Goal: Task Accomplishment & Management: Use online tool/utility

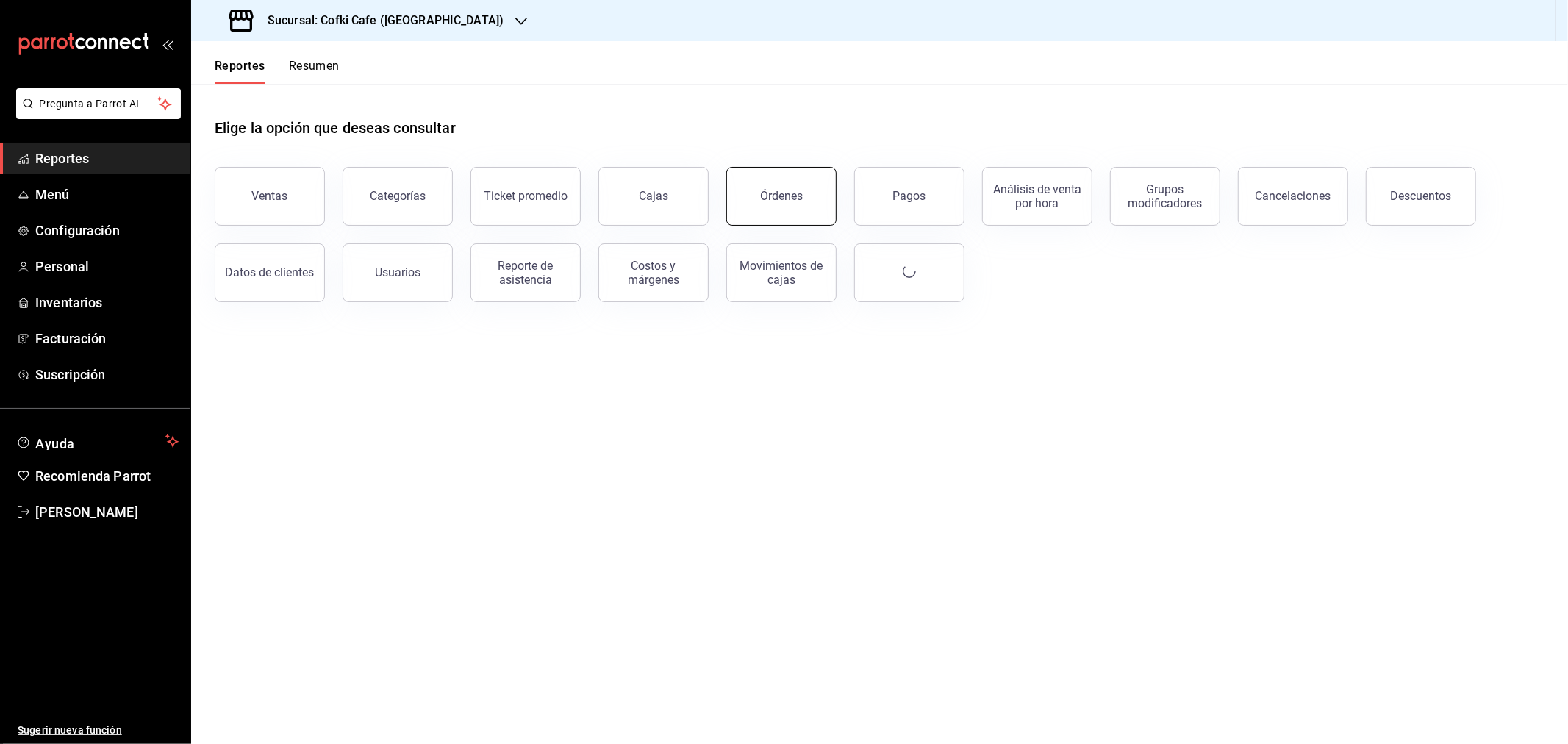
click at [814, 187] on button "Órdenes" at bounding box center [781, 196] width 110 height 59
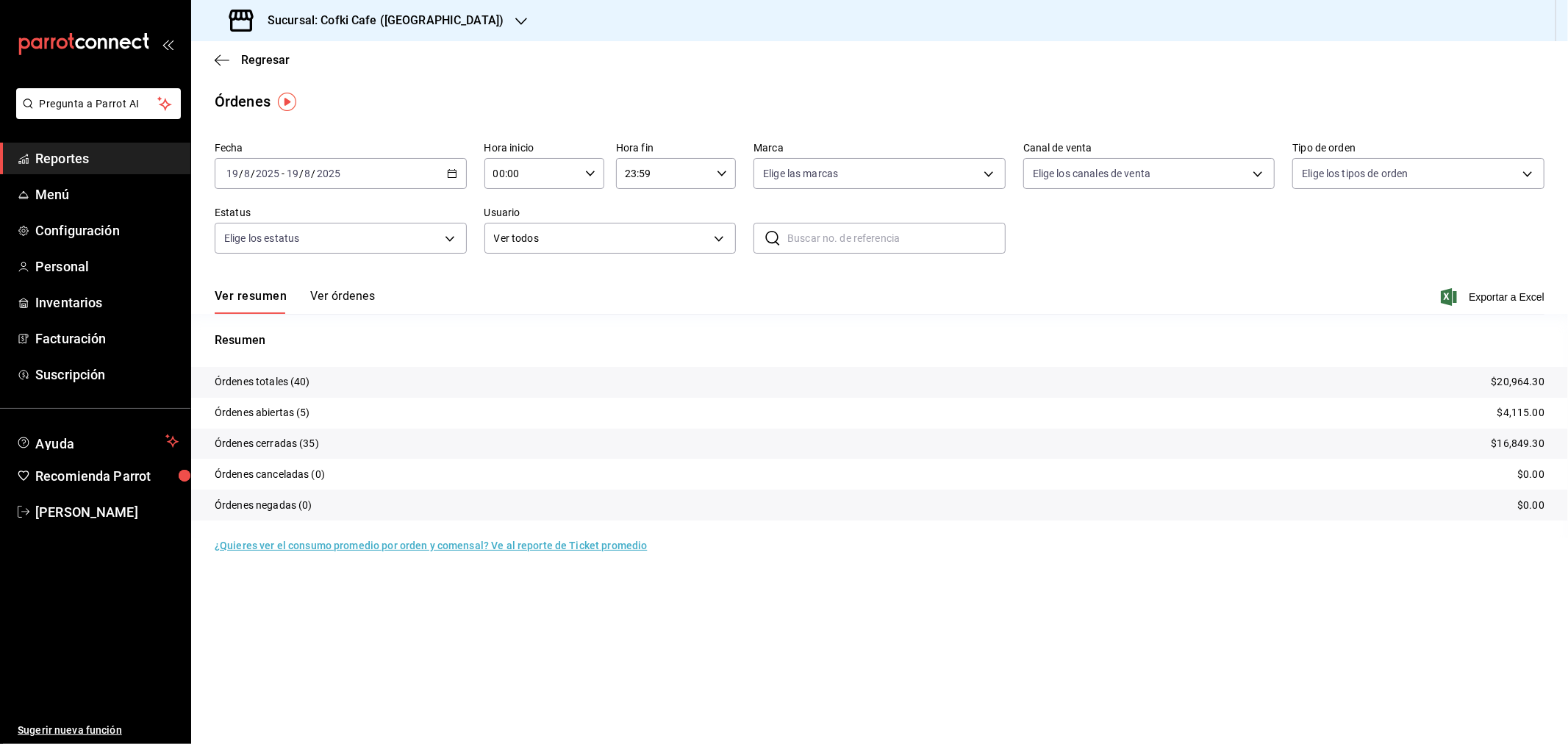
click at [360, 294] on button "Ver órdenes" at bounding box center [343, 301] width 65 height 25
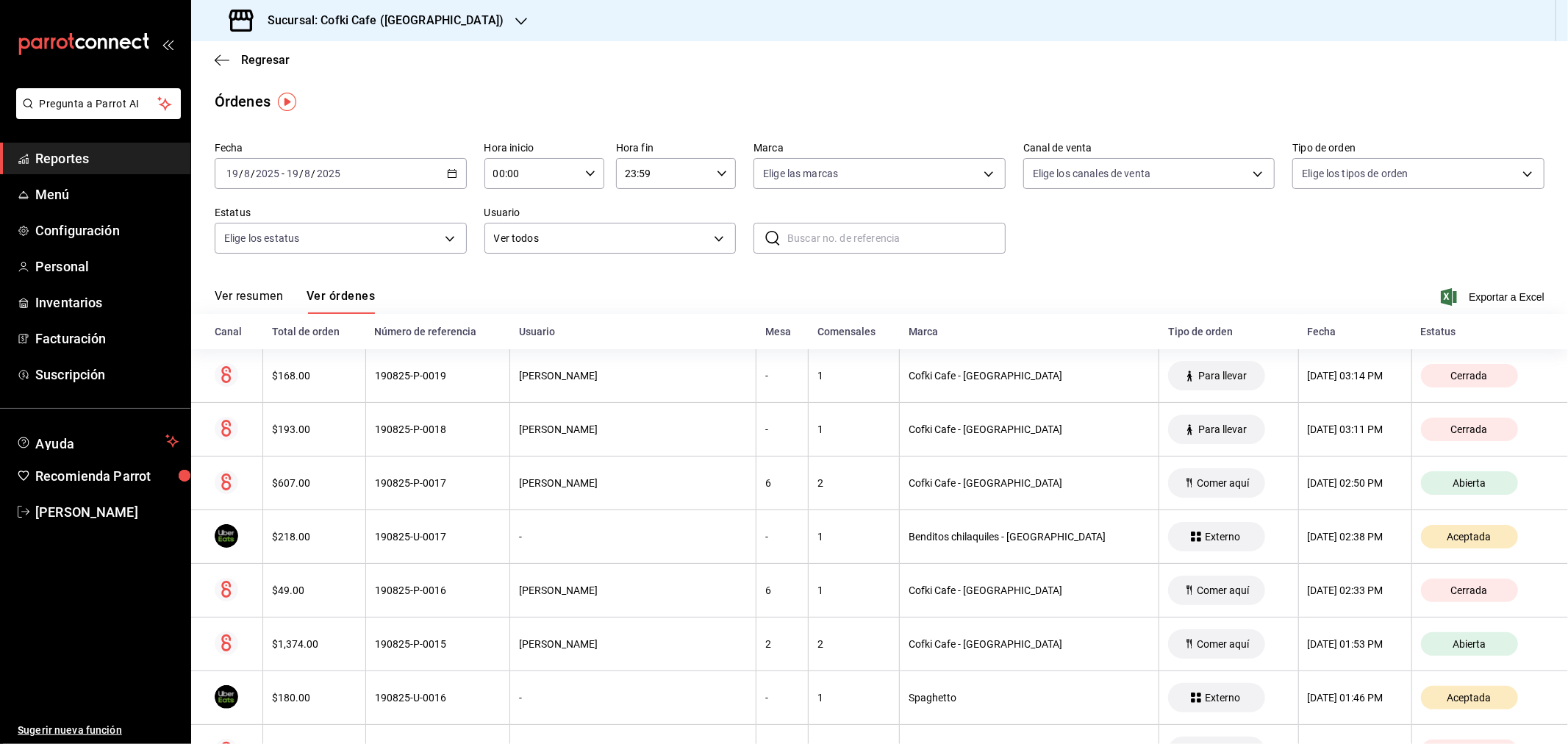
click at [275, 294] on button "Ver resumen" at bounding box center [249, 301] width 69 height 25
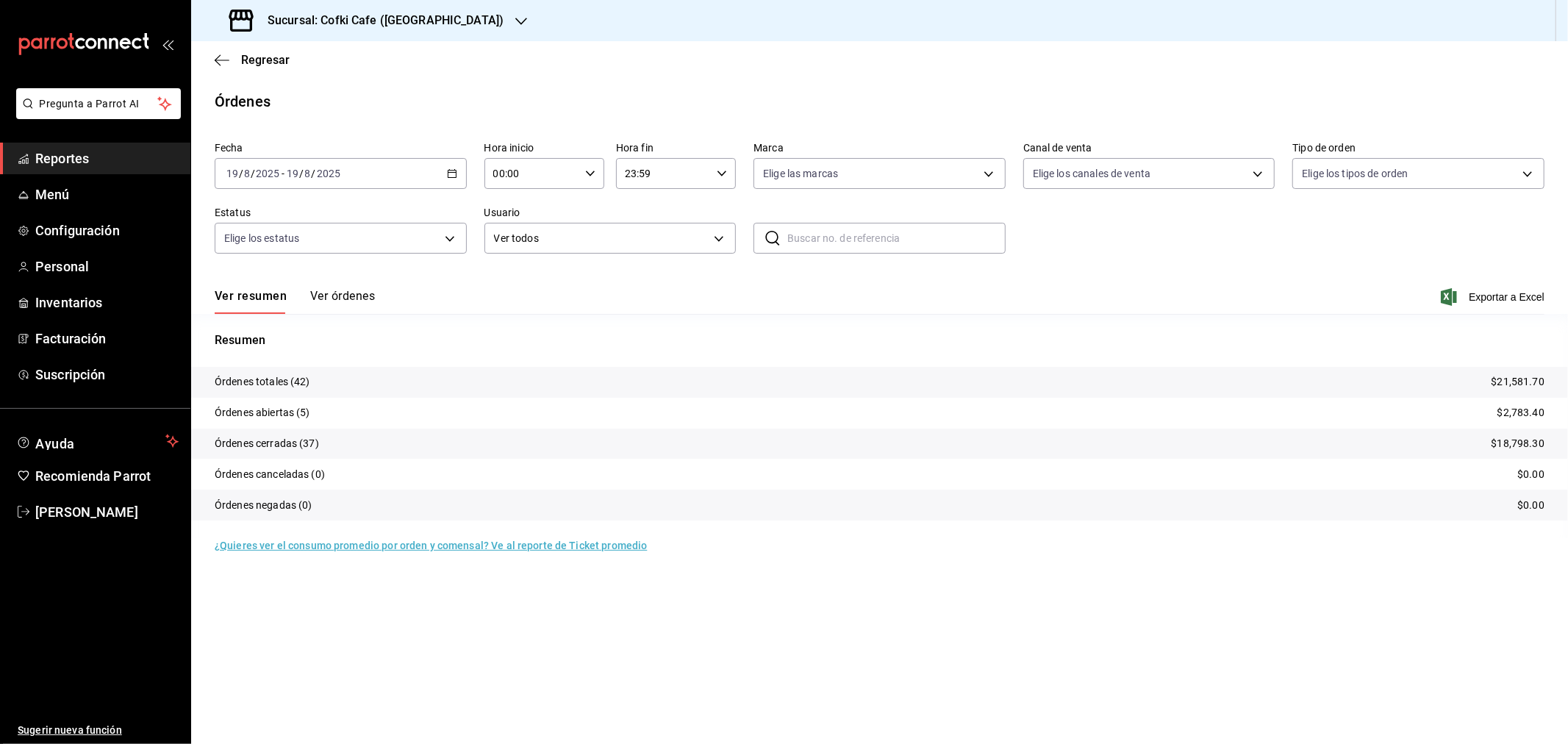
click at [355, 301] on button "Ver órdenes" at bounding box center [343, 301] width 65 height 25
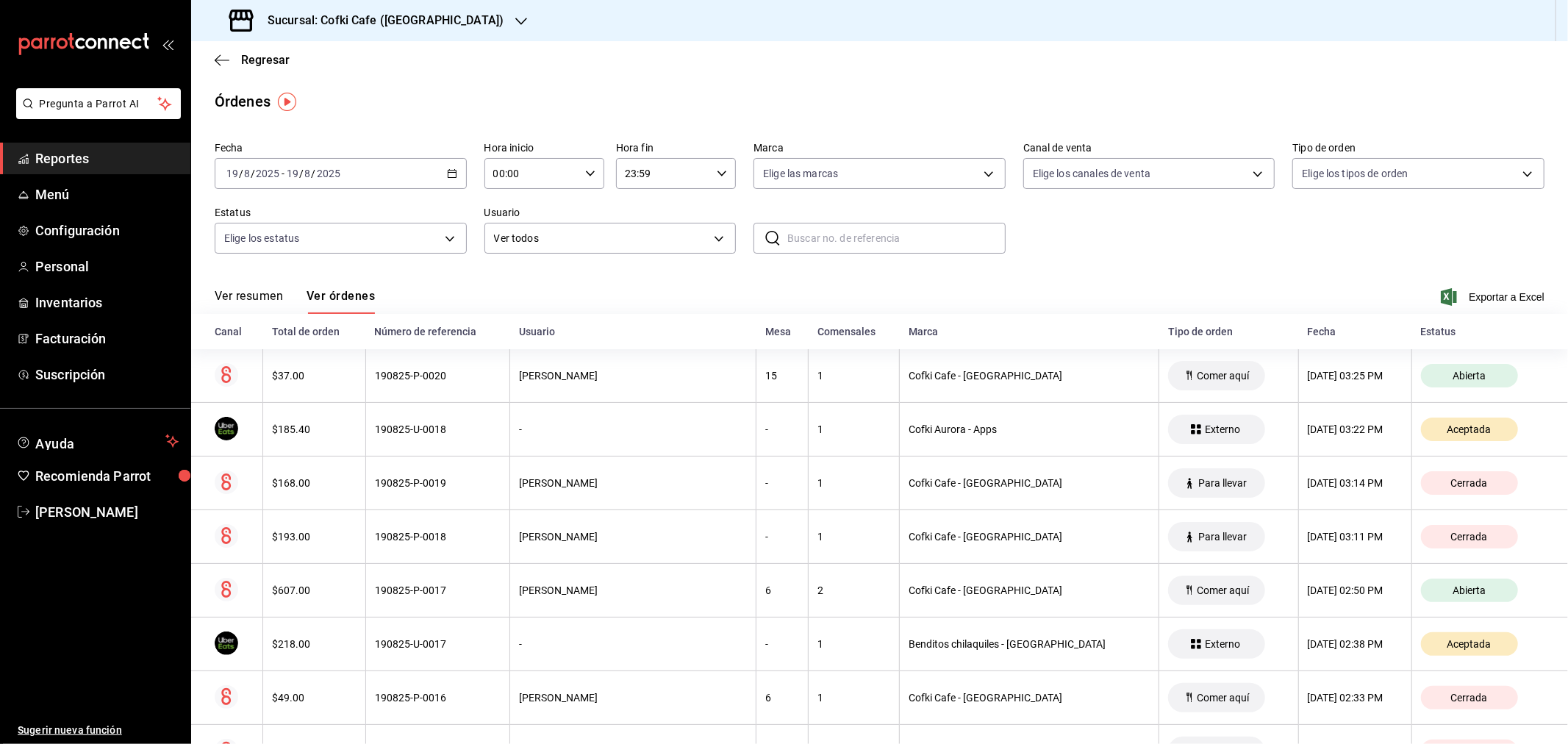
click at [282, 296] on button "Ver resumen" at bounding box center [249, 301] width 69 height 25
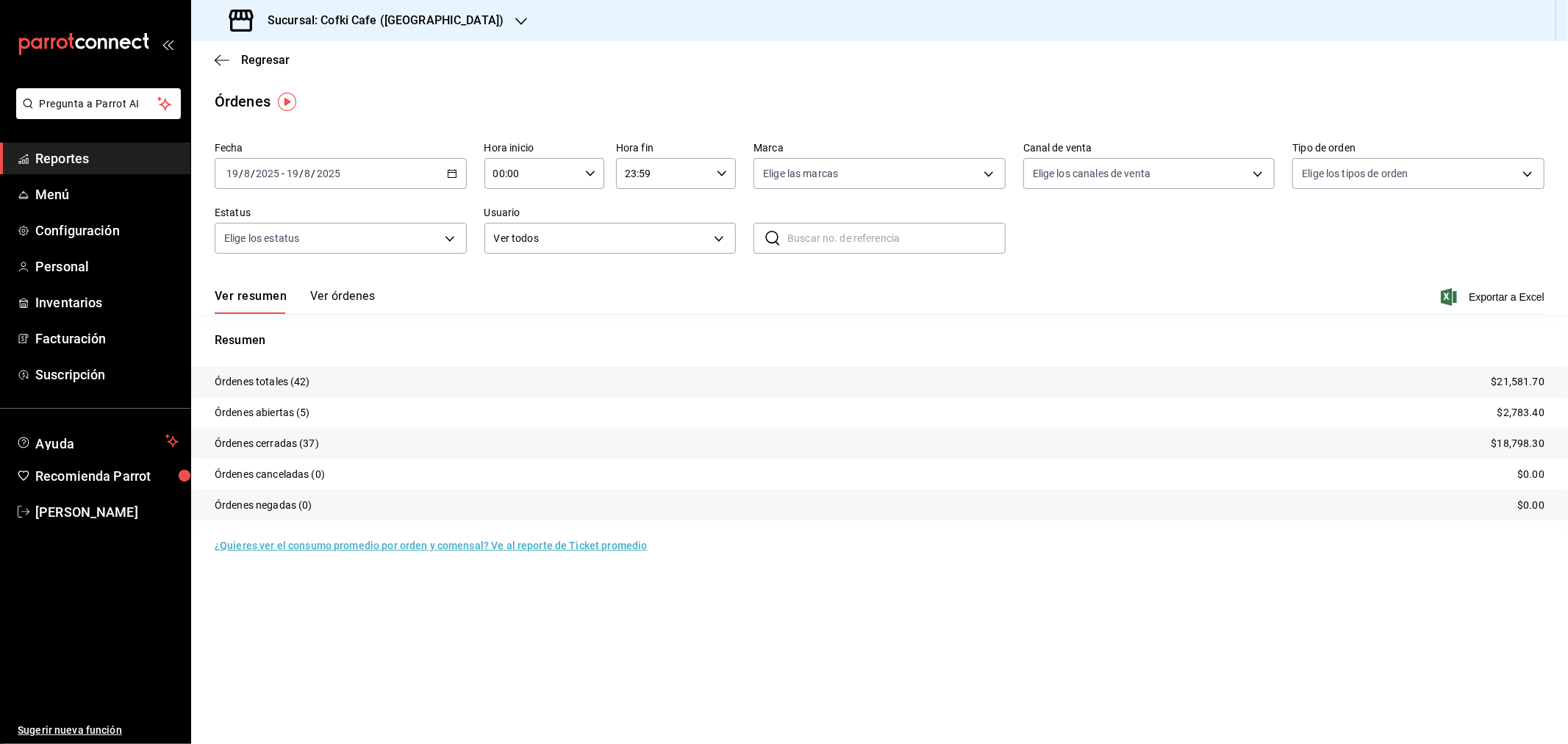
click at [515, 21] on icon "button" at bounding box center [521, 21] width 12 height 12
click at [336, 63] on span "Cofki Kid-Friendly Café (MTY)" at bounding box center [271, 63] width 136 height 16
click at [331, 296] on button "Ver órdenes" at bounding box center [343, 301] width 65 height 25
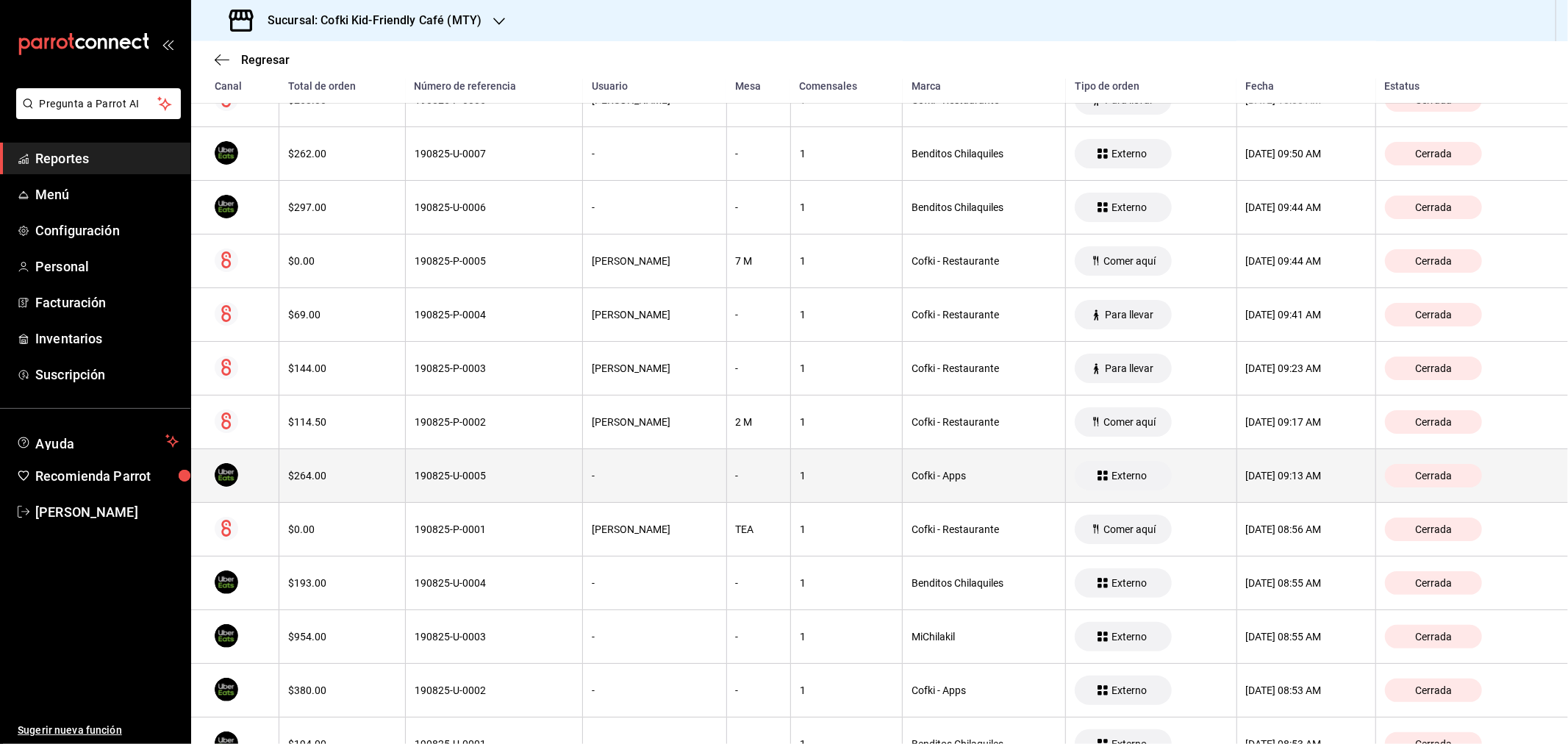
scroll to position [2187, 0]
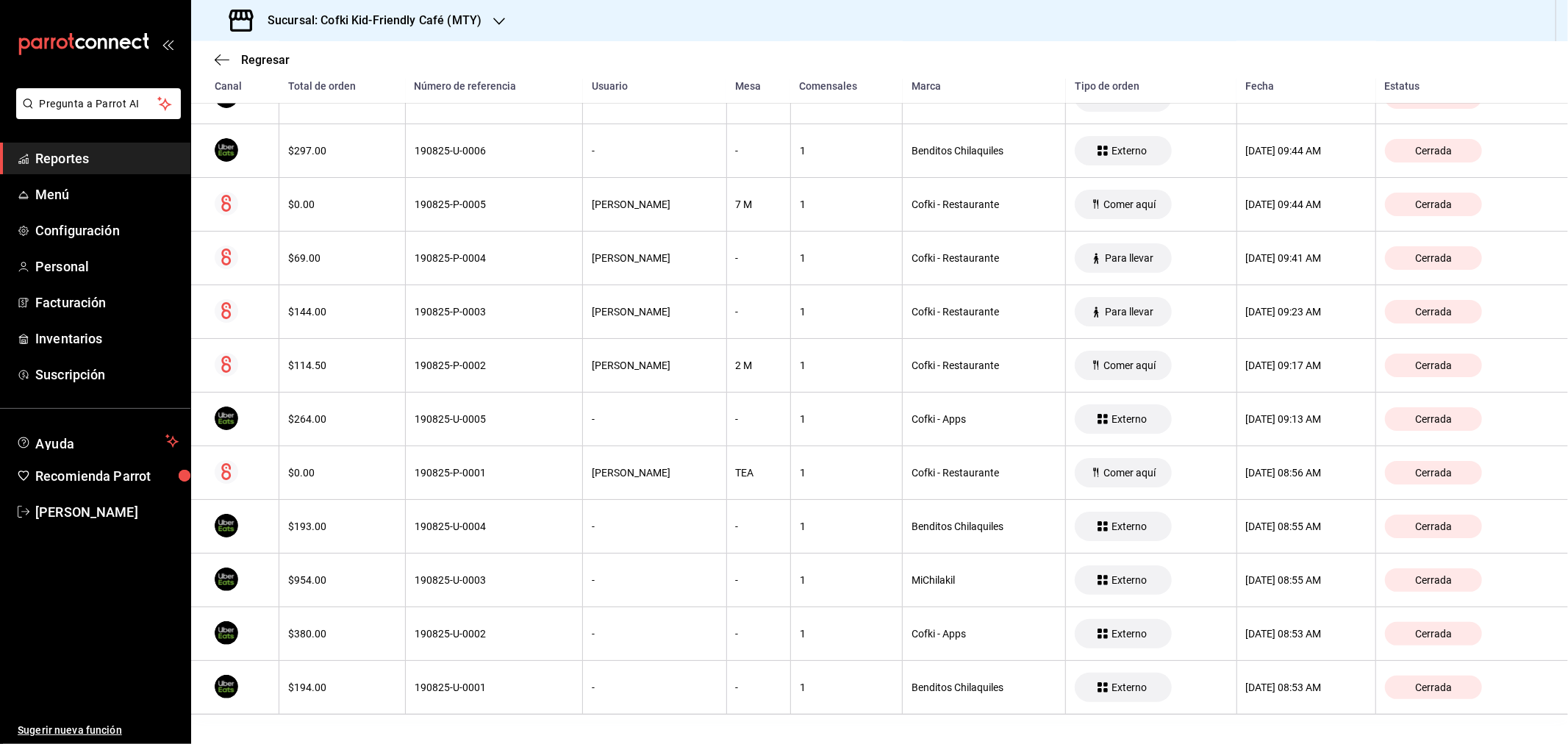
click at [111, 167] on span "Reportes" at bounding box center [107, 158] width 143 height 20
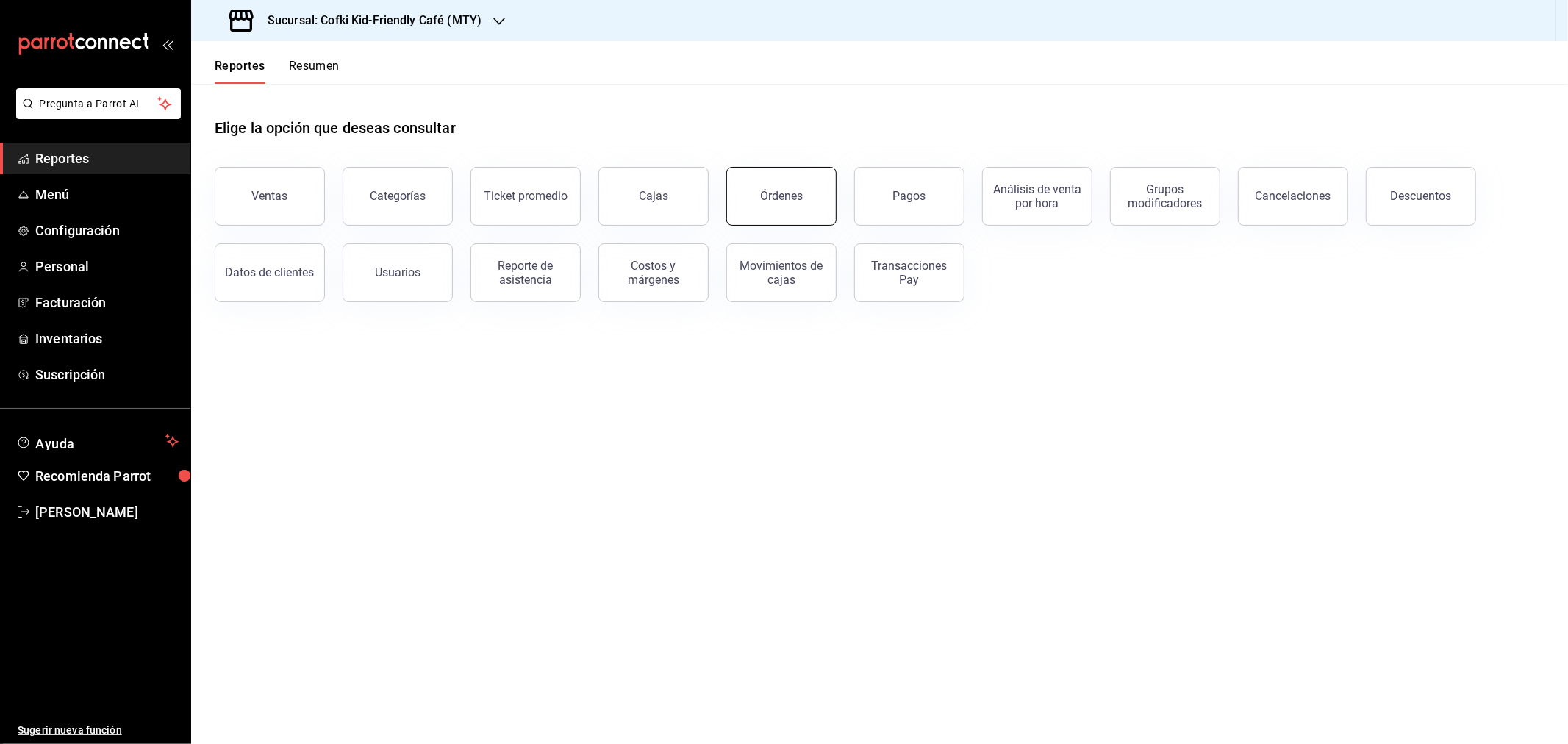
click at [781, 195] on div "Órdenes" at bounding box center [782, 196] width 43 height 14
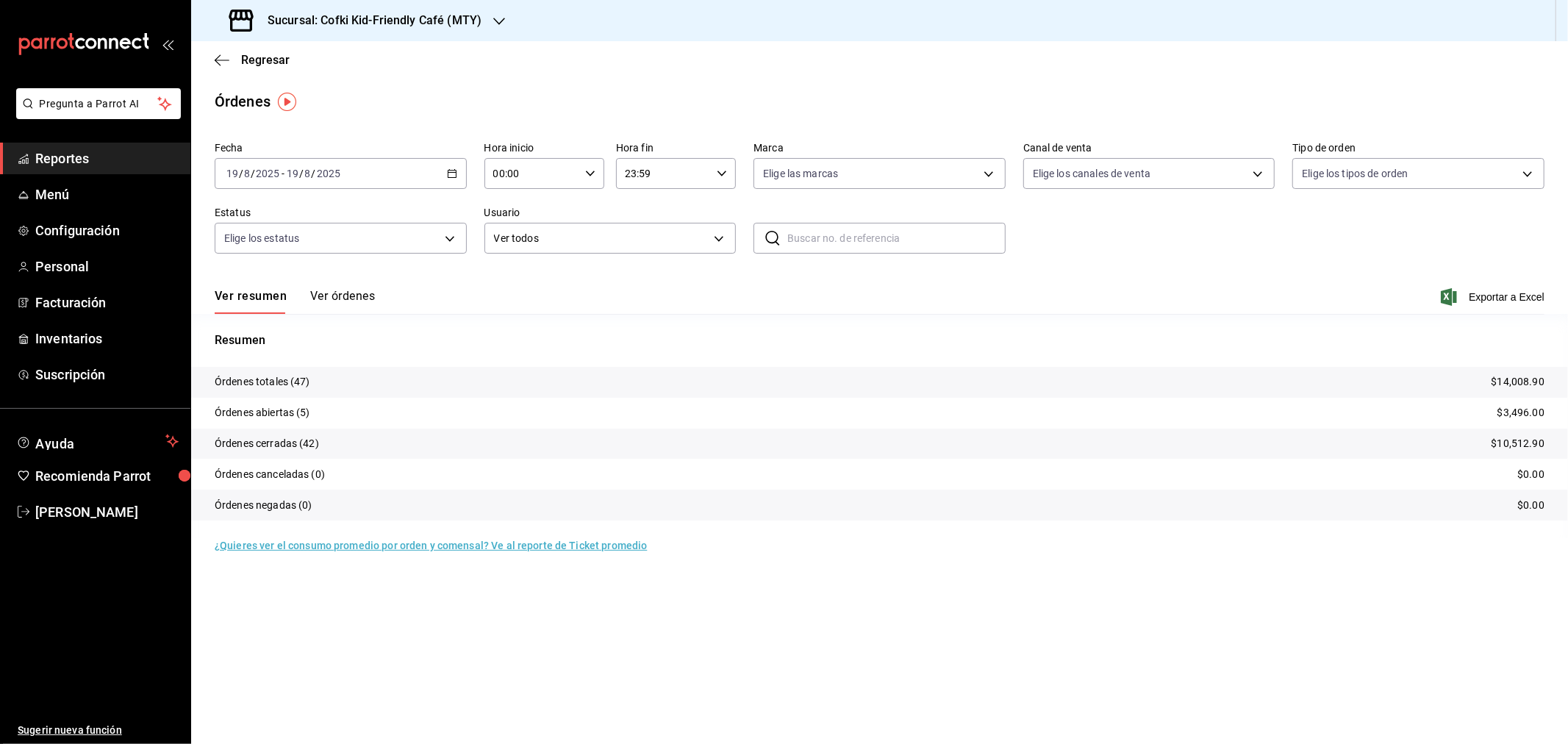
click at [326, 166] on div "[DATE] [DATE] - [DATE] [DATE]" at bounding box center [341, 173] width 252 height 31
click at [259, 383] on span "Rango de fechas" at bounding box center [284, 383] width 114 height 16
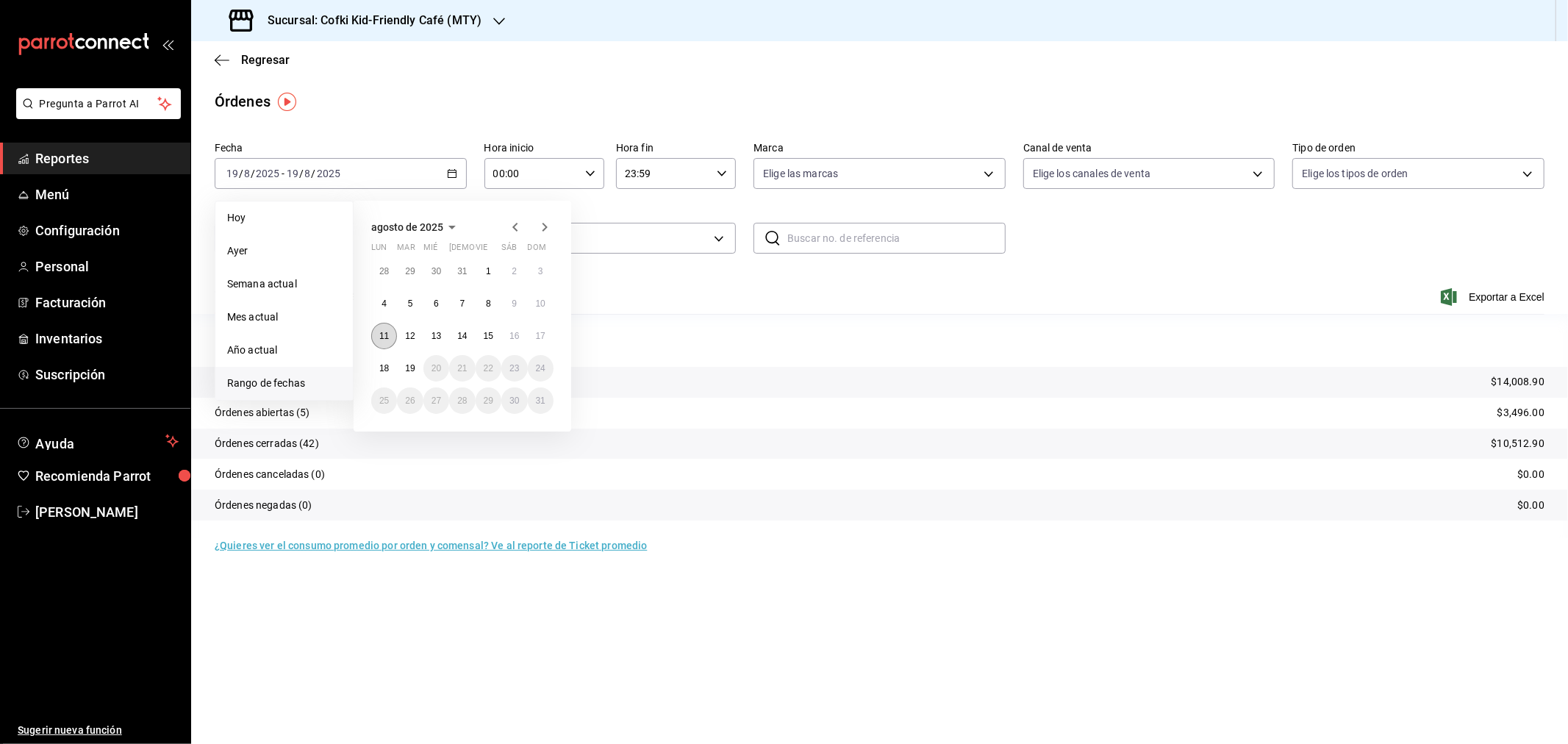
click at [390, 334] on button "11" at bounding box center [384, 336] width 26 height 27
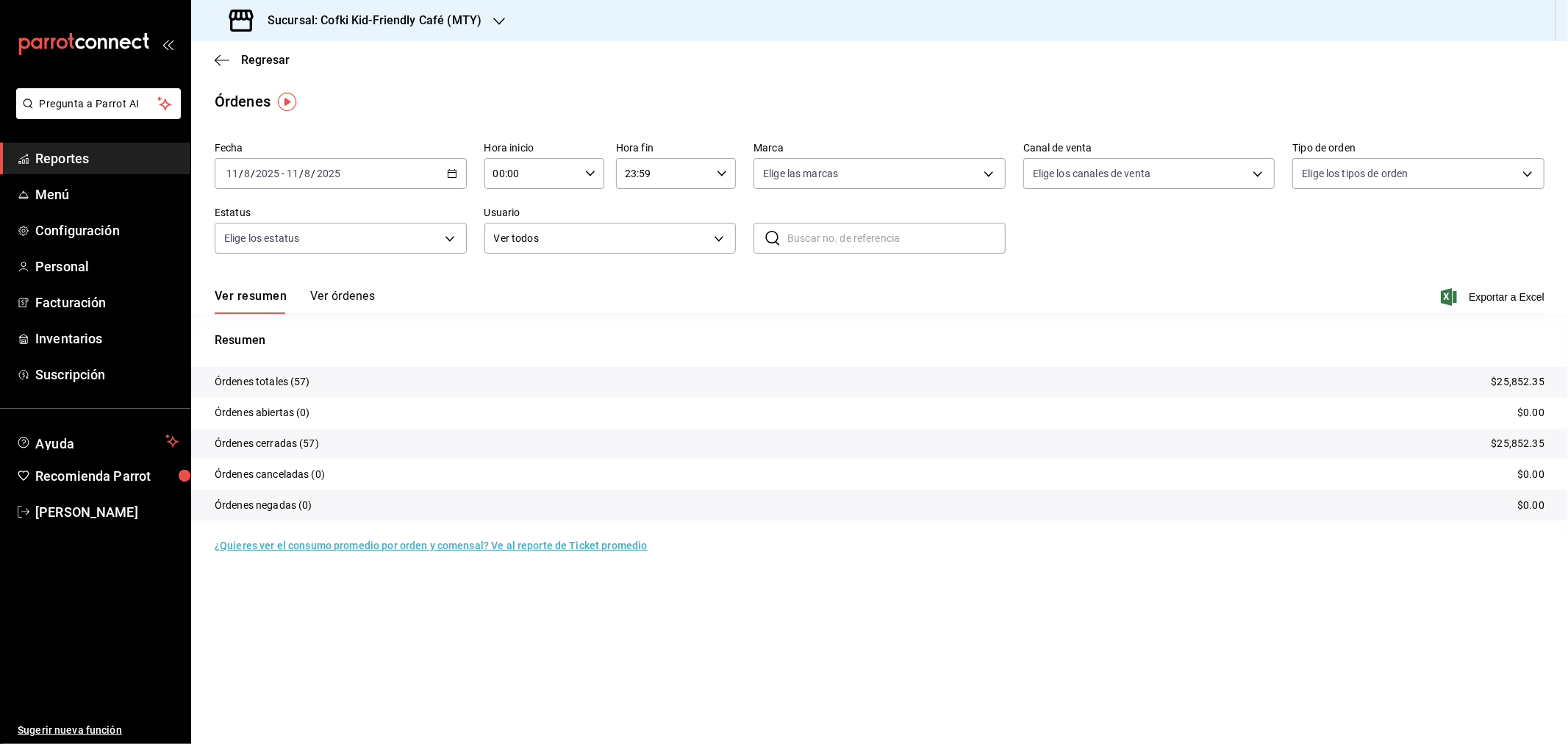
click at [312, 165] on div "[DATE] [DATE] - [DATE] [DATE]" at bounding box center [341, 173] width 252 height 31
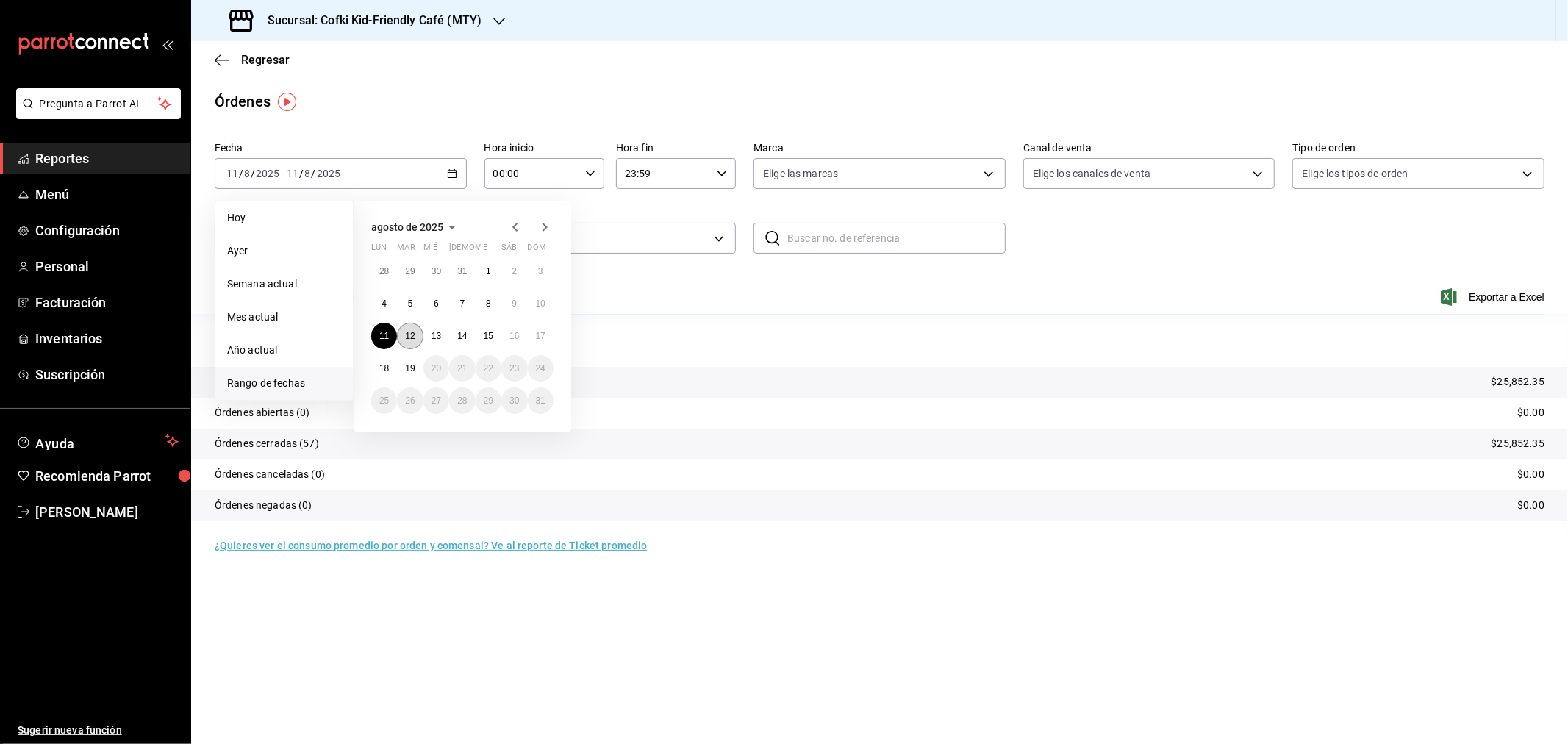
click at [407, 332] on abbr "12" at bounding box center [410, 336] width 10 height 10
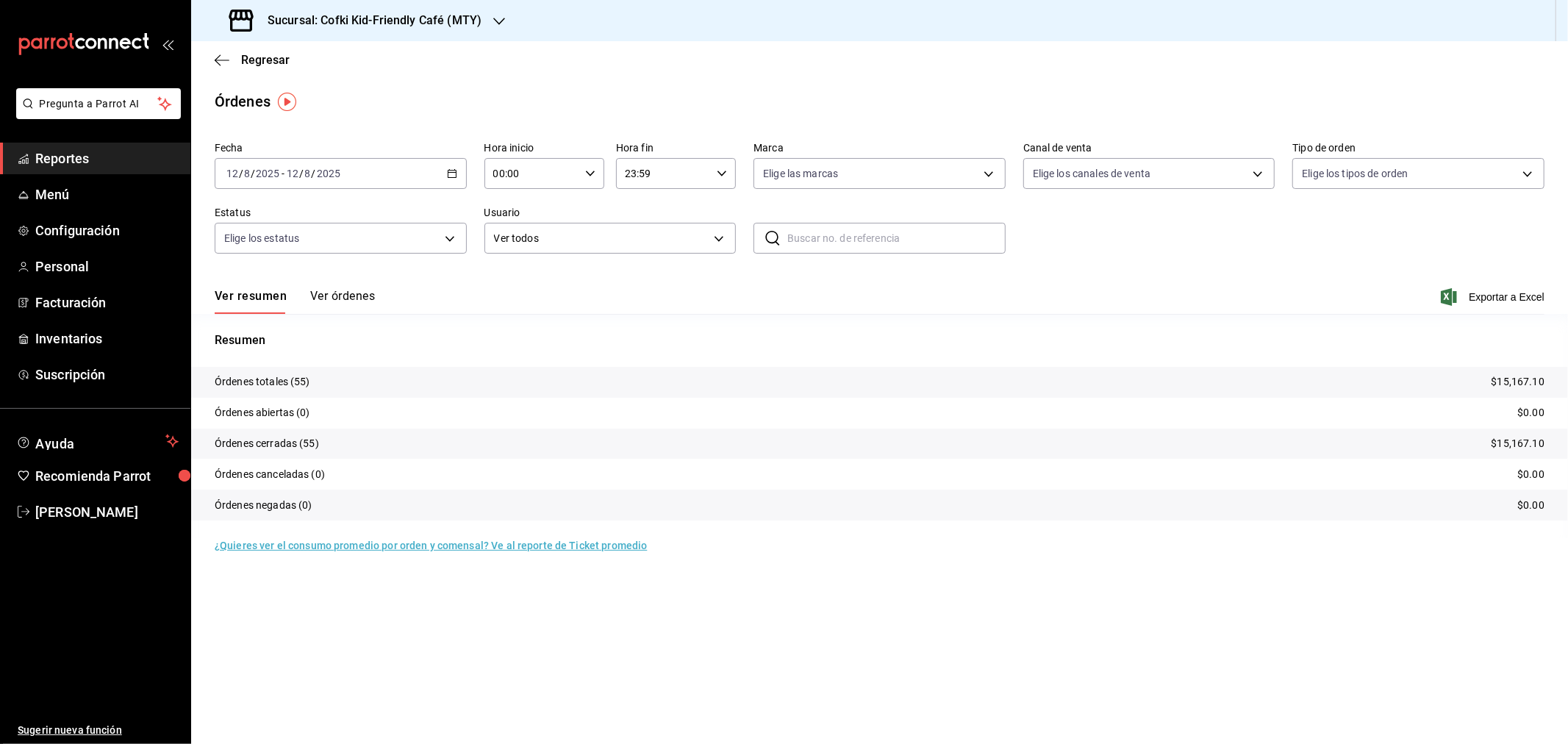
click at [303, 180] on div "[DATE] [DATE] - [DATE] [DATE]" at bounding box center [341, 173] width 252 height 31
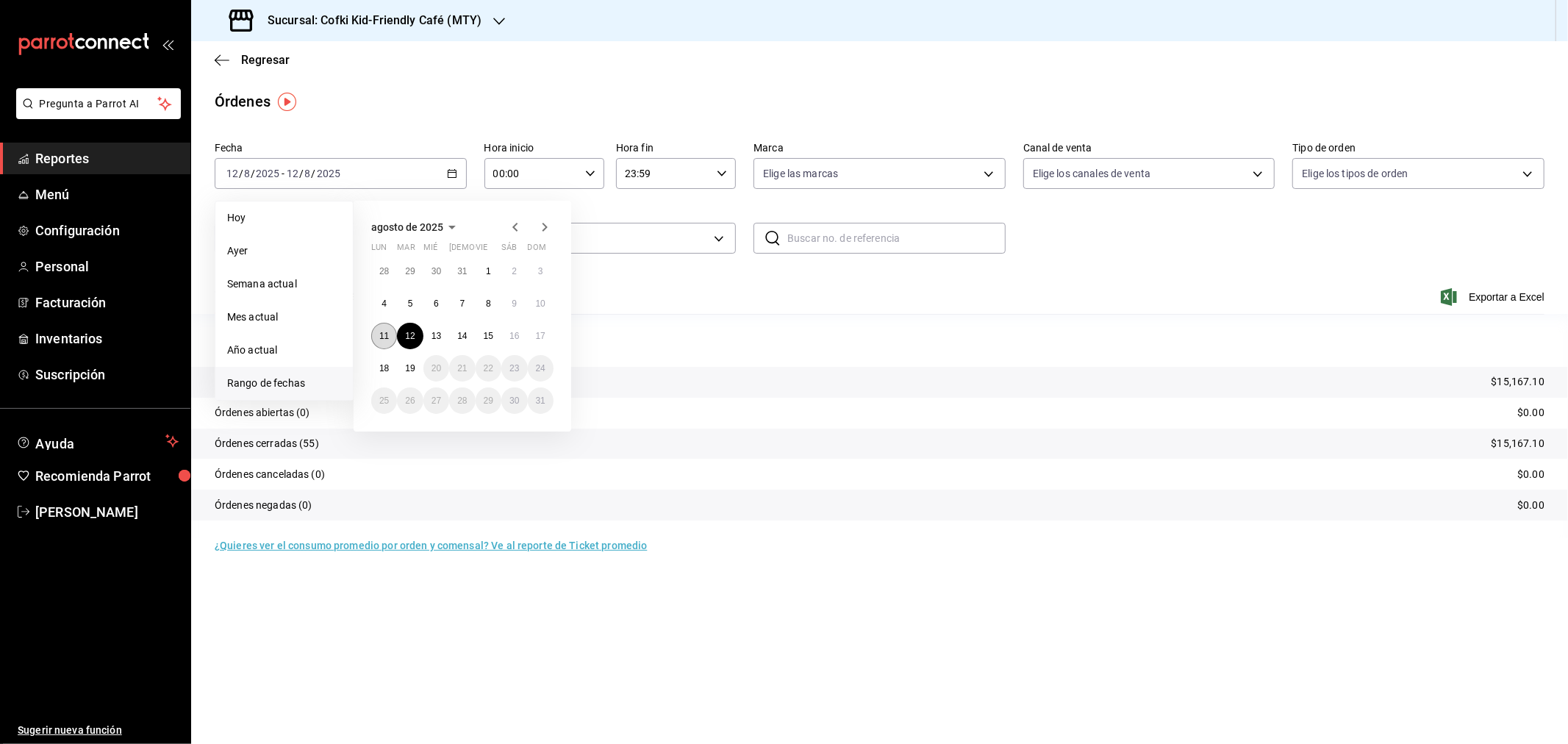
click at [380, 334] on abbr "11" at bounding box center [384, 336] width 10 height 10
click at [403, 335] on button "12" at bounding box center [410, 336] width 26 height 27
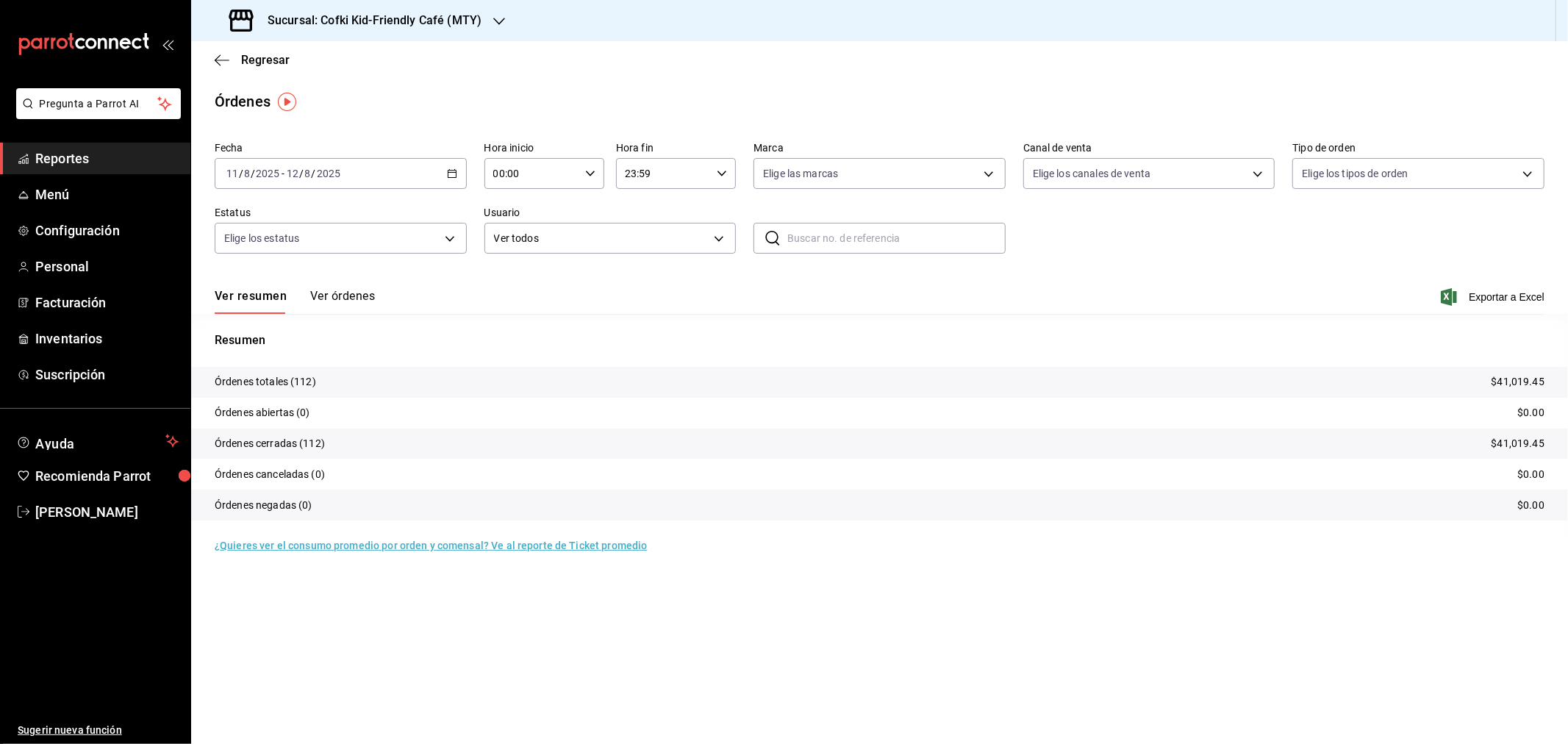
click at [309, 166] on div "[DATE] [DATE] - [DATE] [DATE]" at bounding box center [341, 173] width 252 height 31
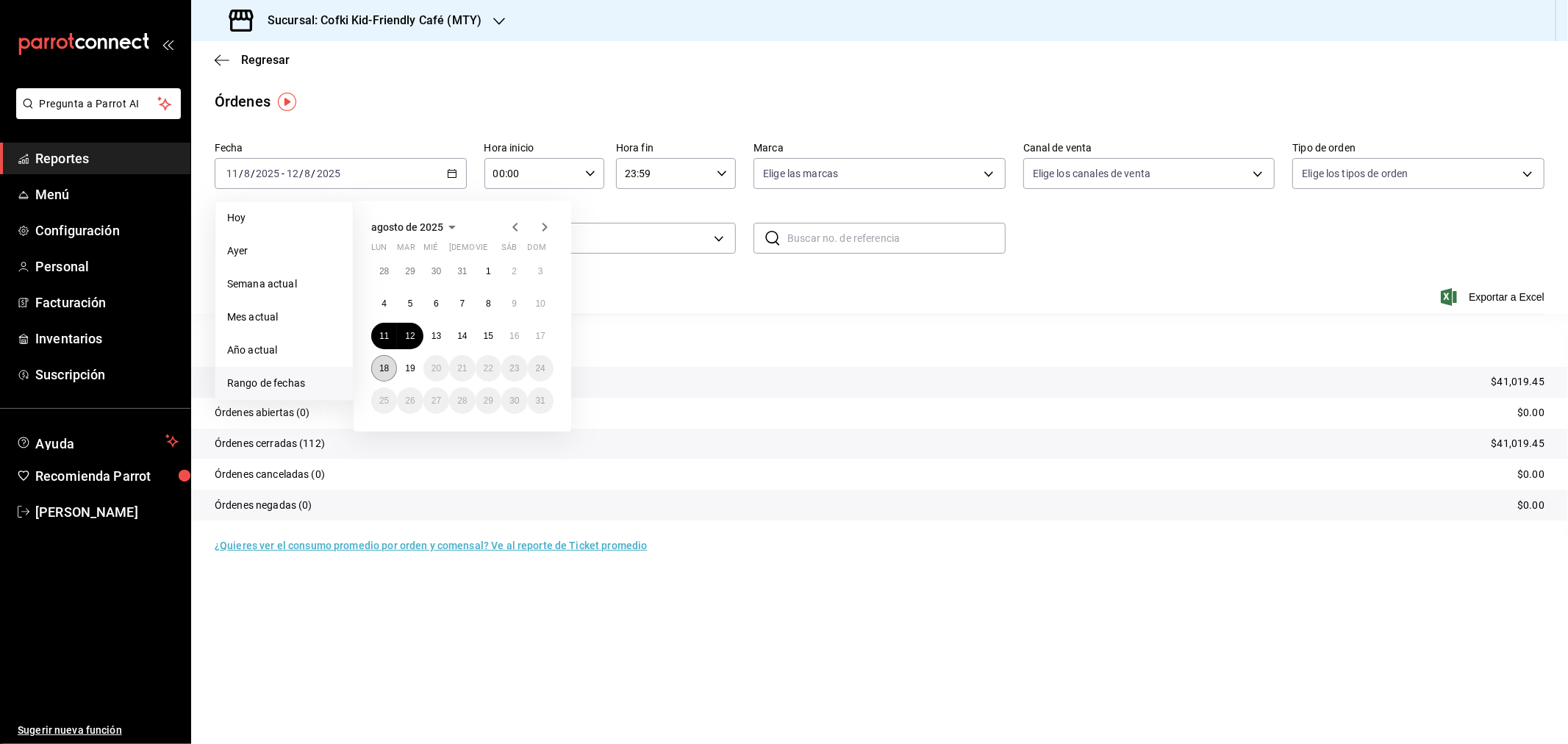
click at [386, 364] on abbr "18" at bounding box center [384, 368] width 10 height 10
click at [405, 365] on button "19" at bounding box center [410, 368] width 26 height 27
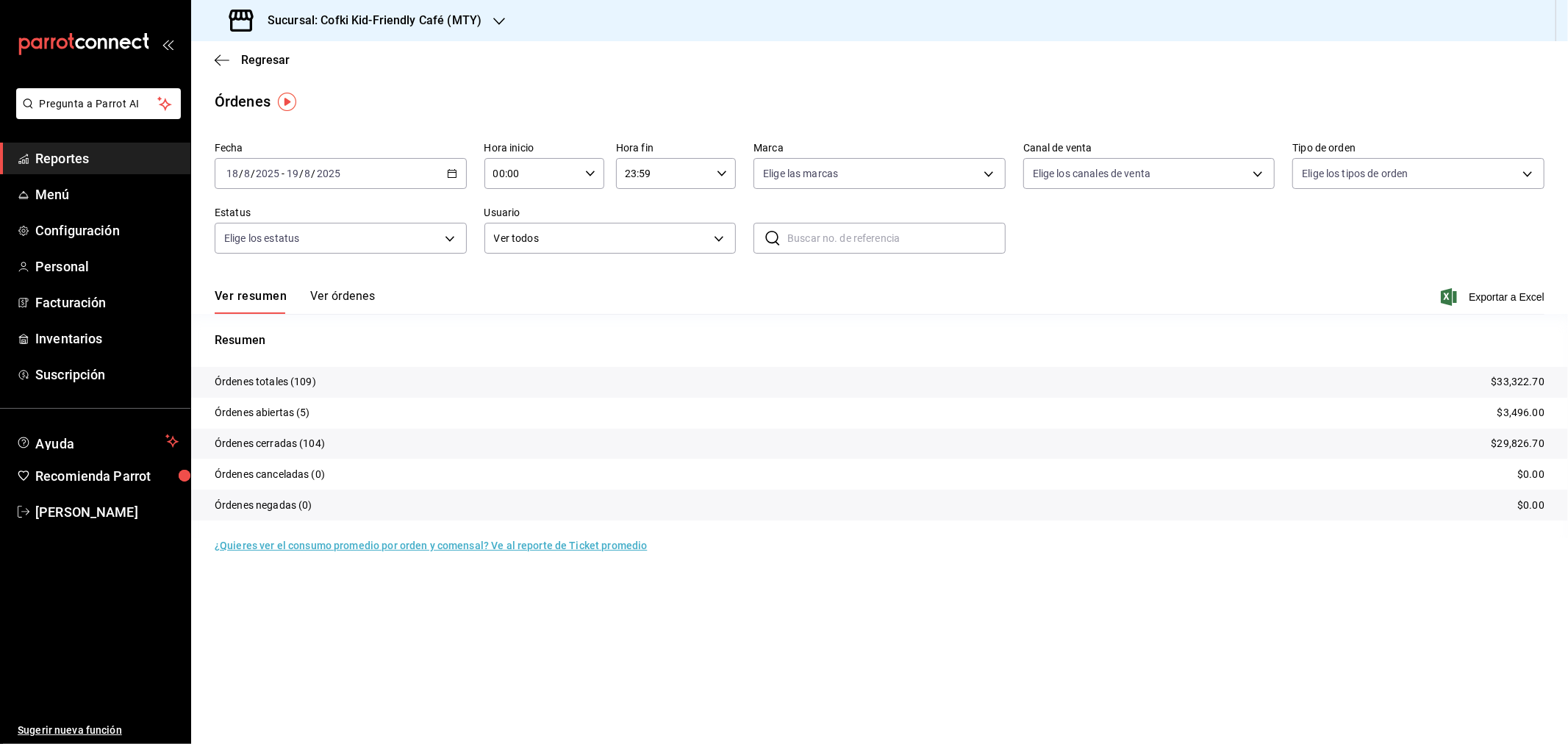
click at [481, 19] on div "Sucursal: Cofki Kid-Friendly Café (MTY)" at bounding box center [357, 21] width 308 height 41
click at [358, 99] on div "Cofki Cafe ([GEOGRAPHIC_DATA])" at bounding box center [301, 97] width 197 height 16
click at [289, 175] on input "19" at bounding box center [292, 173] width 13 height 12
click at [273, 376] on span "Rango de fechas" at bounding box center [284, 383] width 114 height 16
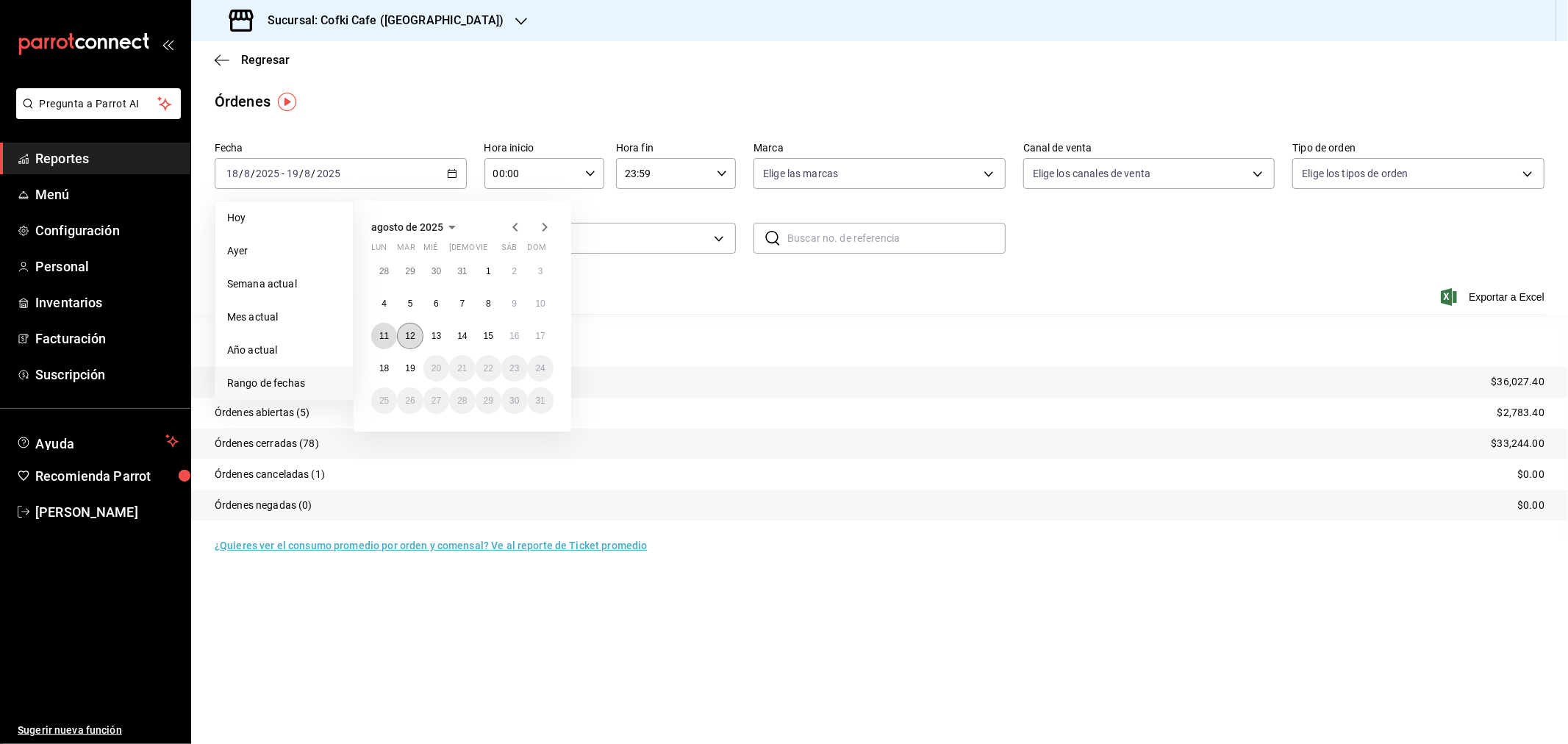
click at [388, 338] on abbr "11" at bounding box center [384, 336] width 10 height 10
click at [413, 337] on abbr "12" at bounding box center [410, 336] width 10 height 10
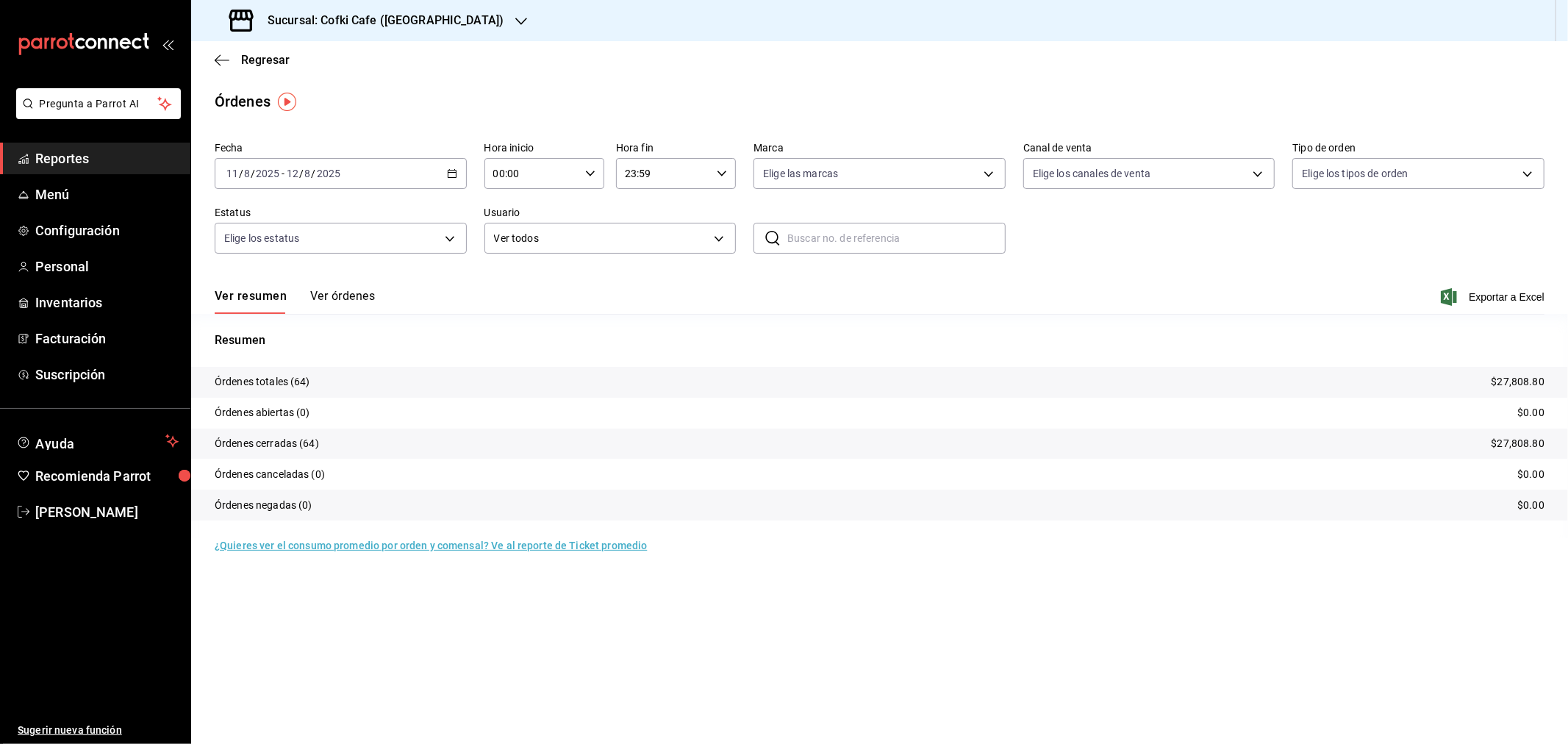
click at [288, 163] on div "[DATE] [DATE] - [DATE] [DATE]" at bounding box center [341, 173] width 252 height 31
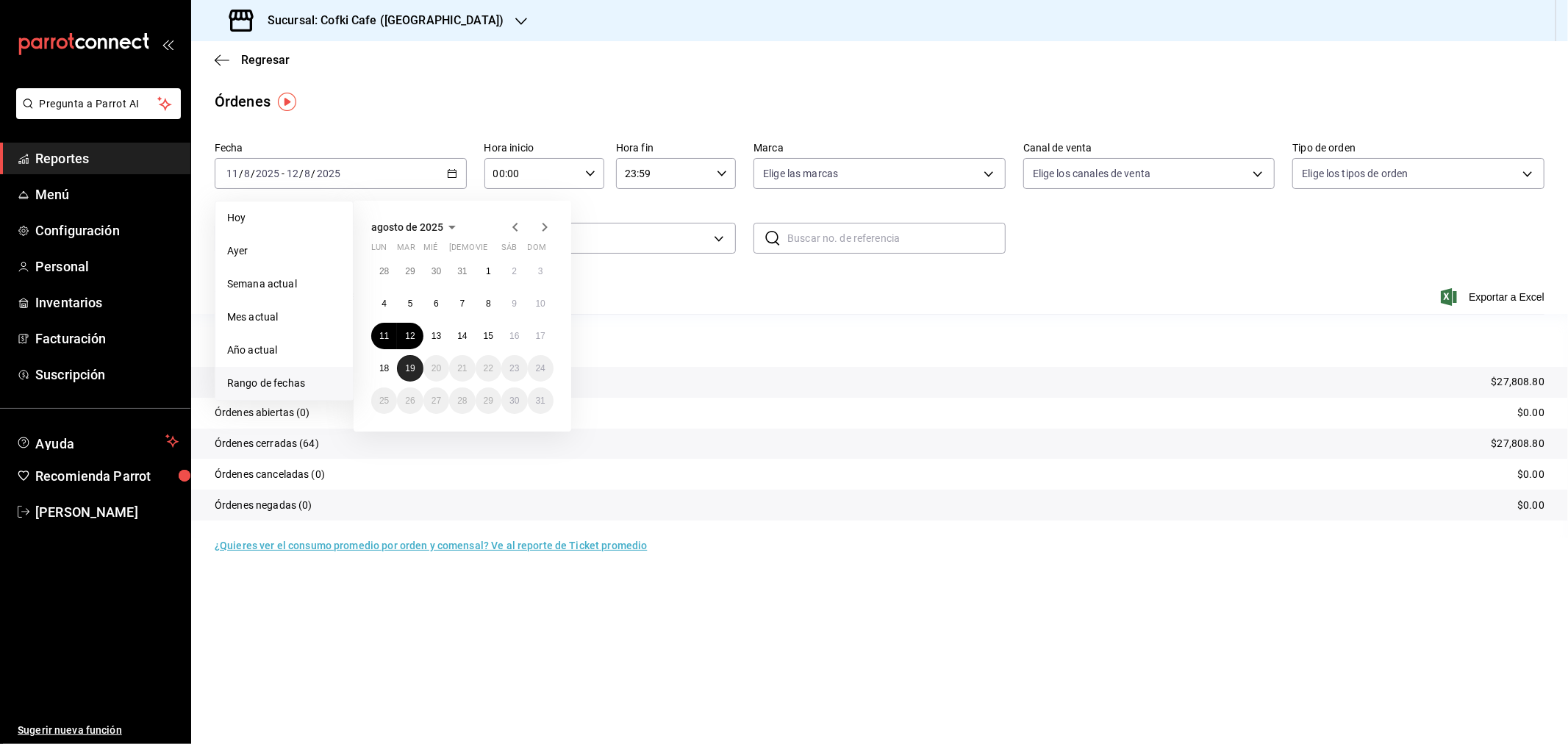
click at [409, 371] on abbr "19" at bounding box center [410, 368] width 10 height 10
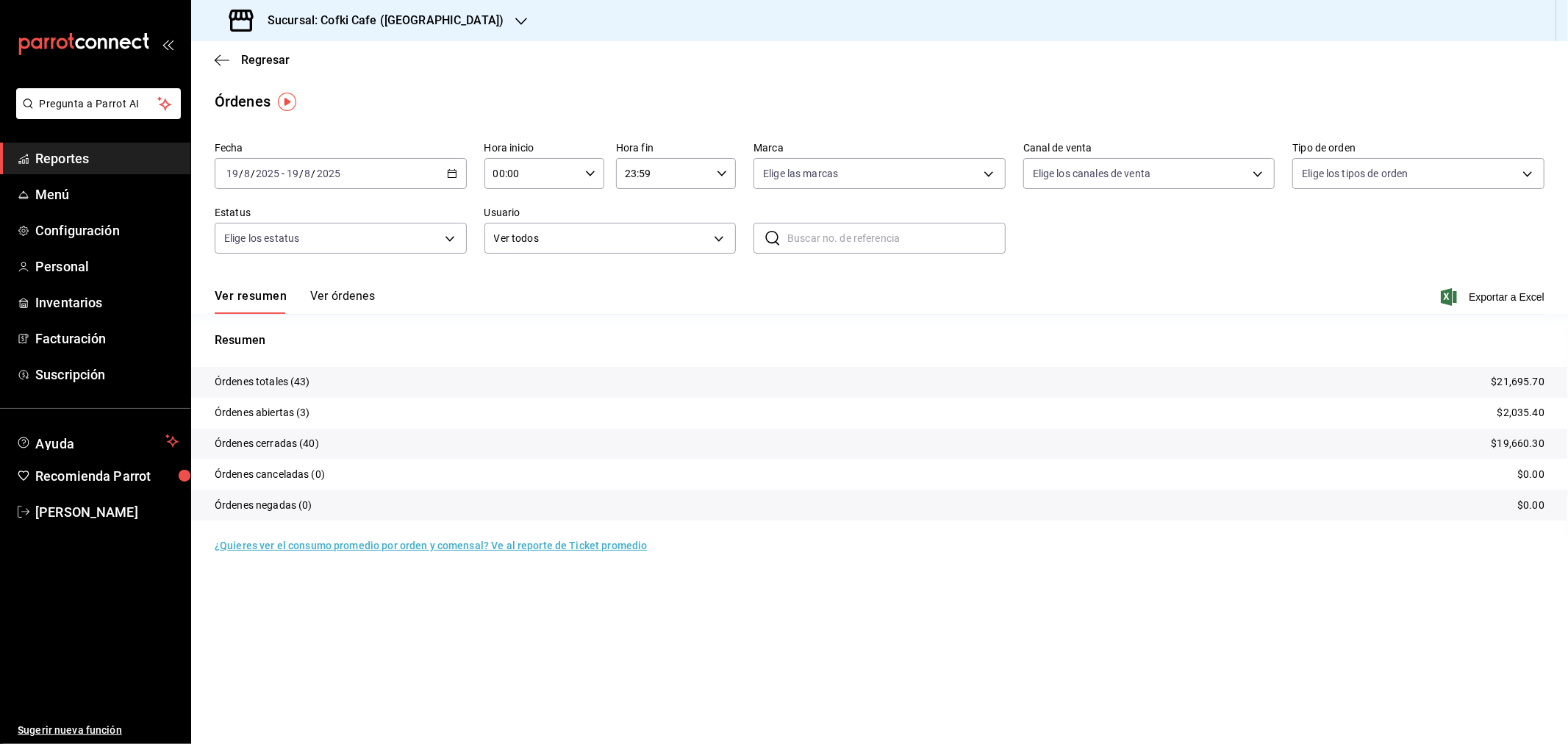
click at [346, 298] on button "Ver órdenes" at bounding box center [343, 301] width 65 height 25
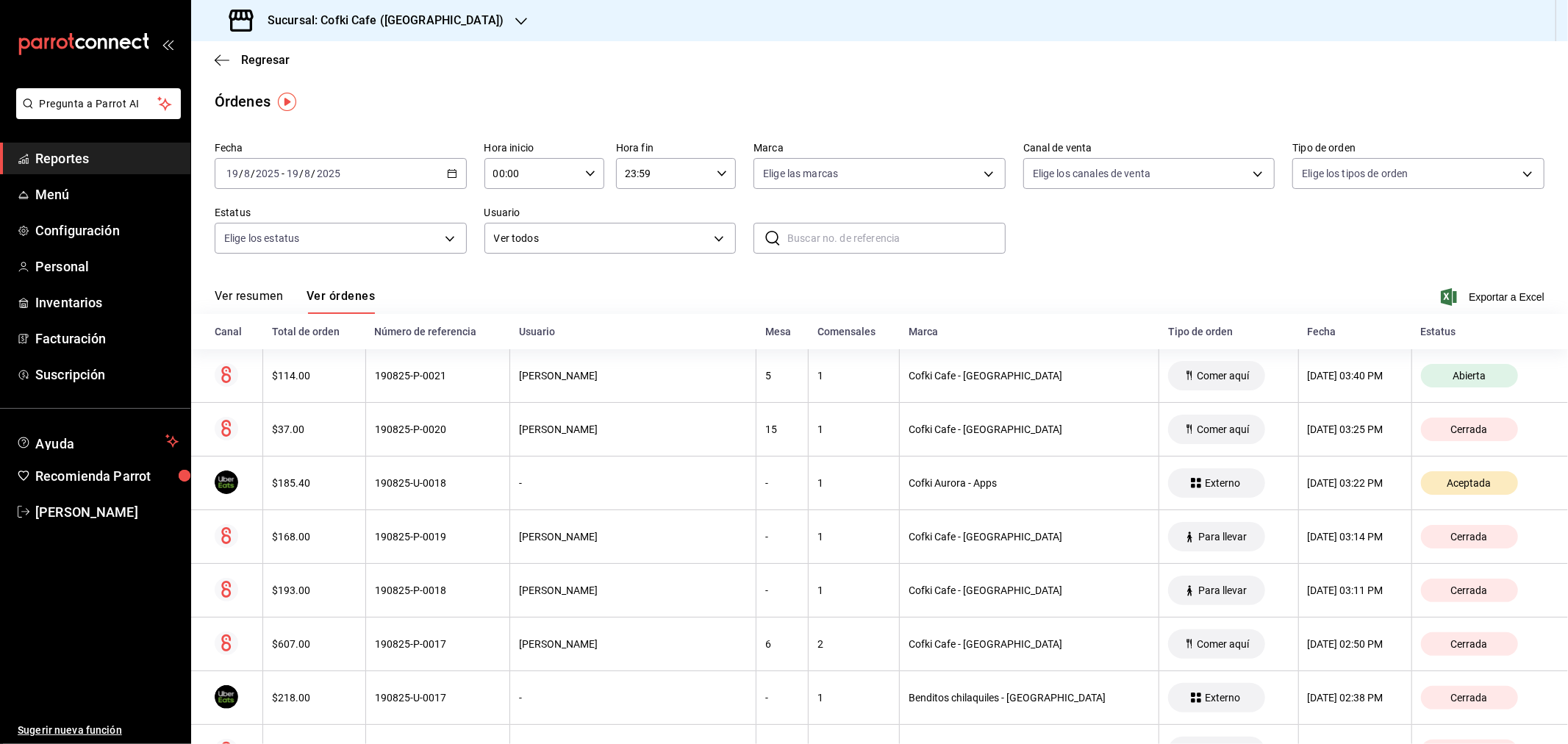
click at [258, 302] on button "Ver resumen" at bounding box center [249, 301] width 69 height 25
